Goal: Navigation & Orientation: Find specific page/section

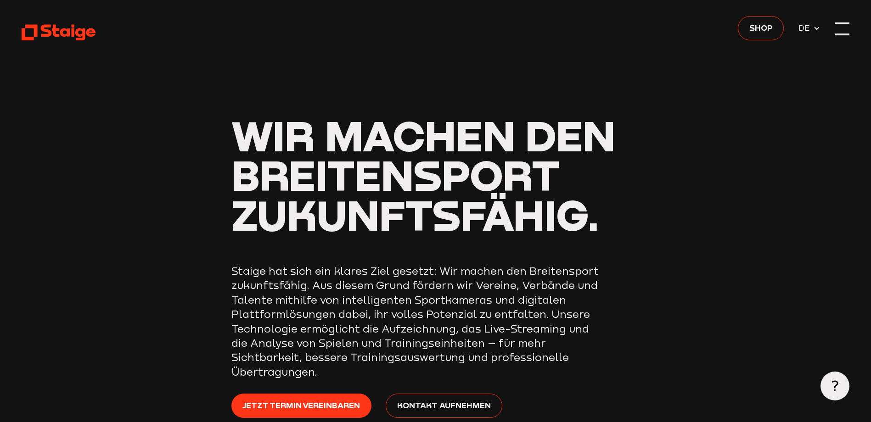
click at [846, 30] on div at bounding box center [842, 29] width 14 height 14
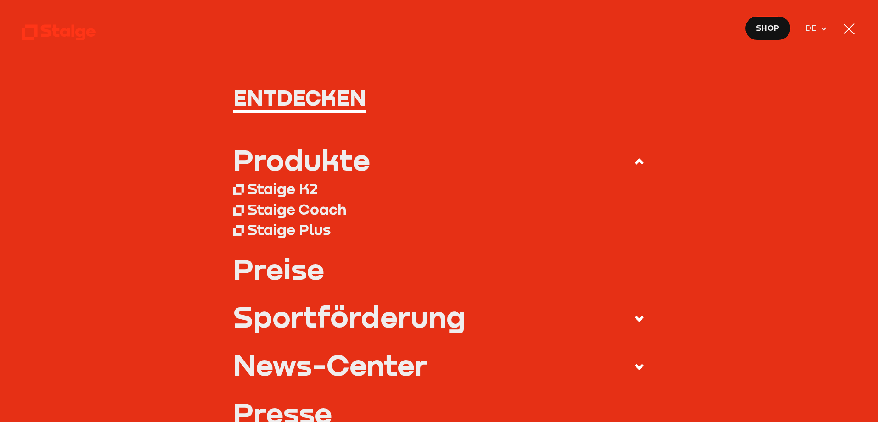
click at [842, 32] on div at bounding box center [849, 29] width 15 height 15
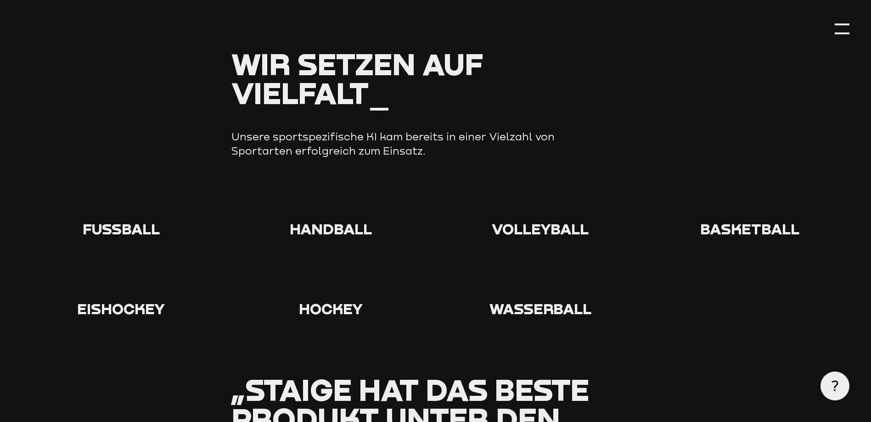
click at [116, 233] on span "Fußball" at bounding box center [121, 229] width 77 height 18
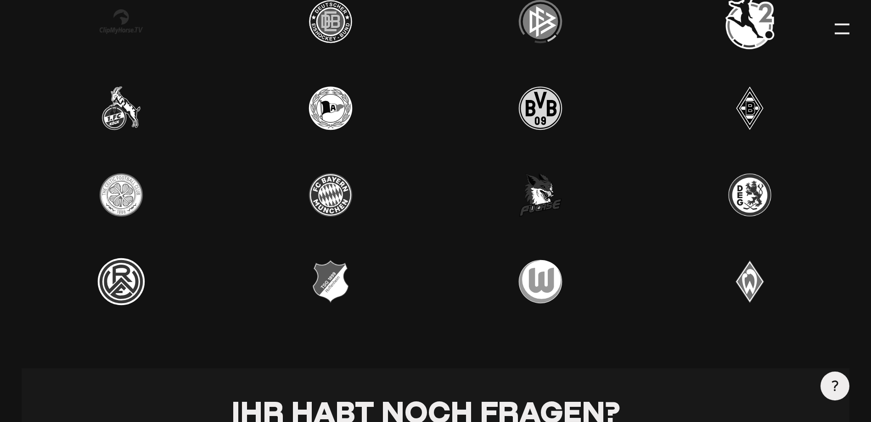
scroll to position [3030, 0]
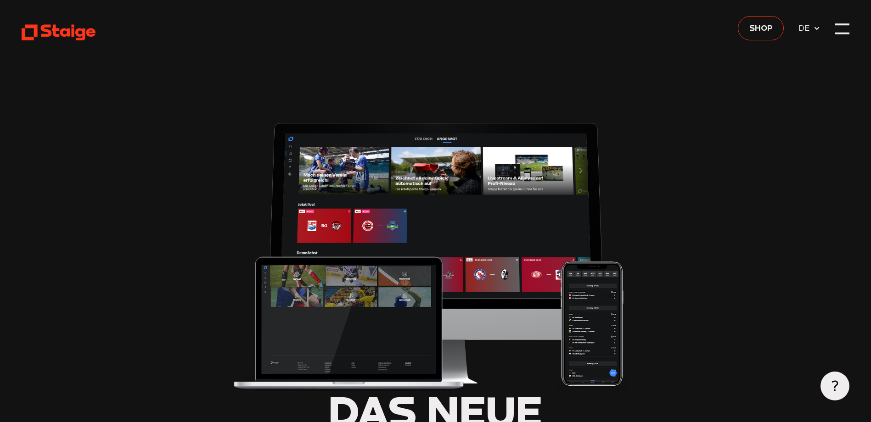
type input "0.8"
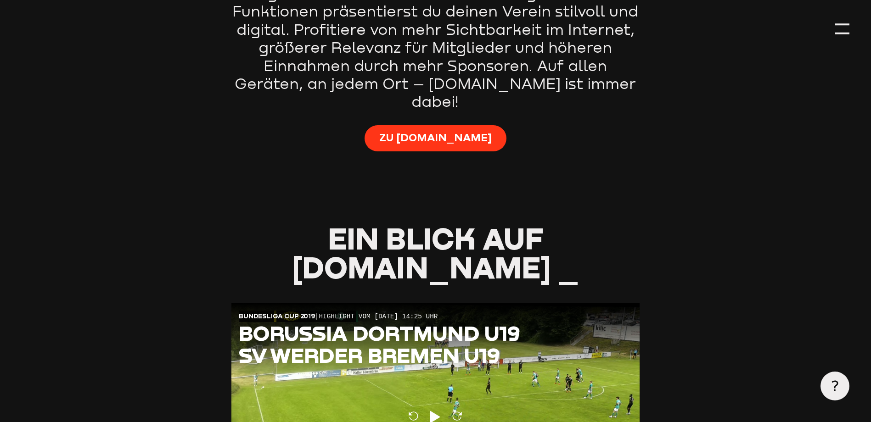
scroll to position [735, 0]
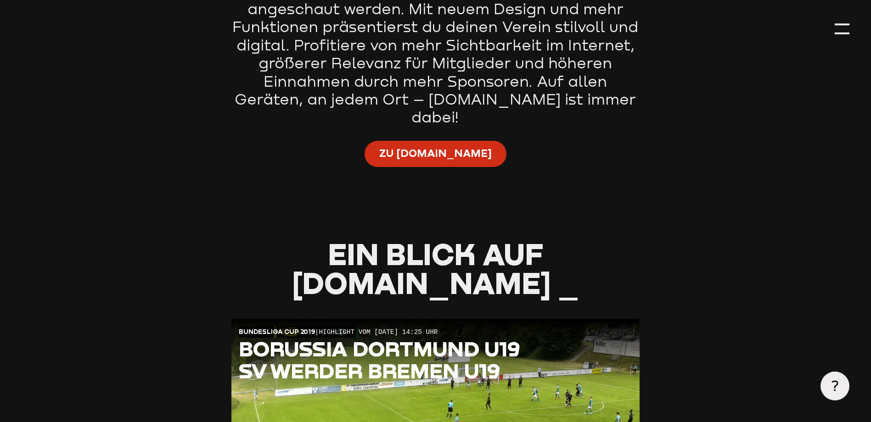
click at [421, 146] on span "Zu Staige.tv" at bounding box center [435, 153] width 112 height 14
